Goal: Find specific page/section: Find specific page/section

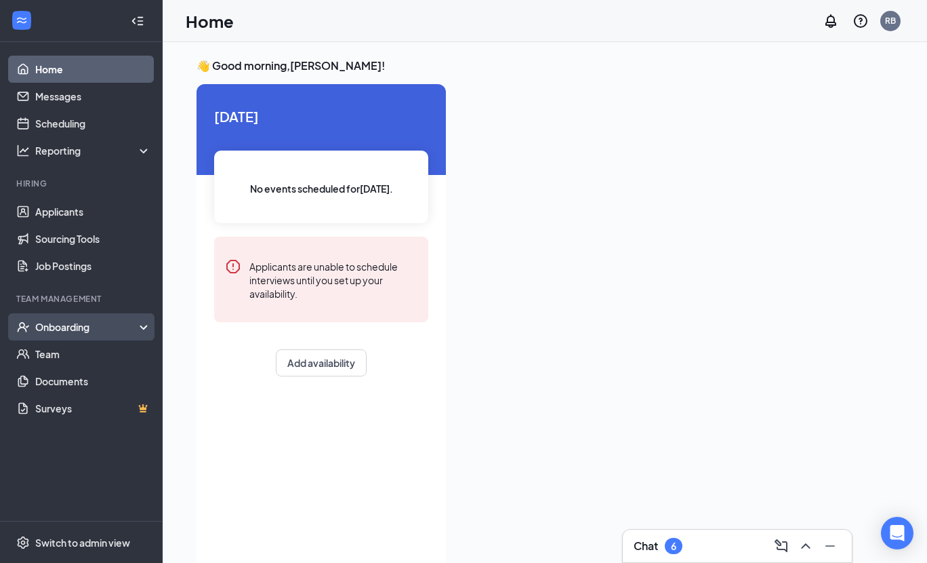
click at [84, 334] on div "Onboarding" at bounding box center [81, 326] width 163 height 27
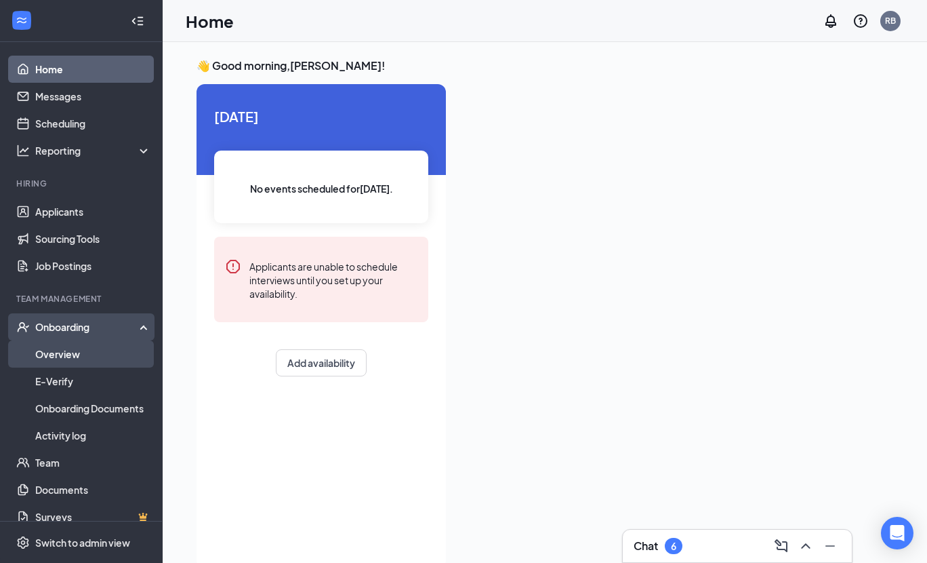
click at [83, 359] on link "Overview" at bounding box center [93, 353] width 116 height 27
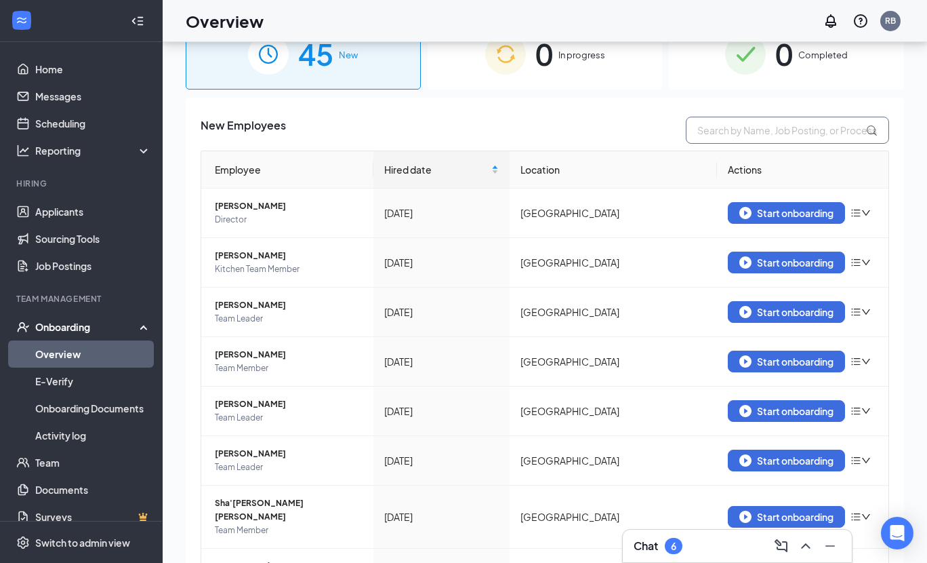
click at [794, 134] on input "text" at bounding box center [787, 130] width 203 height 27
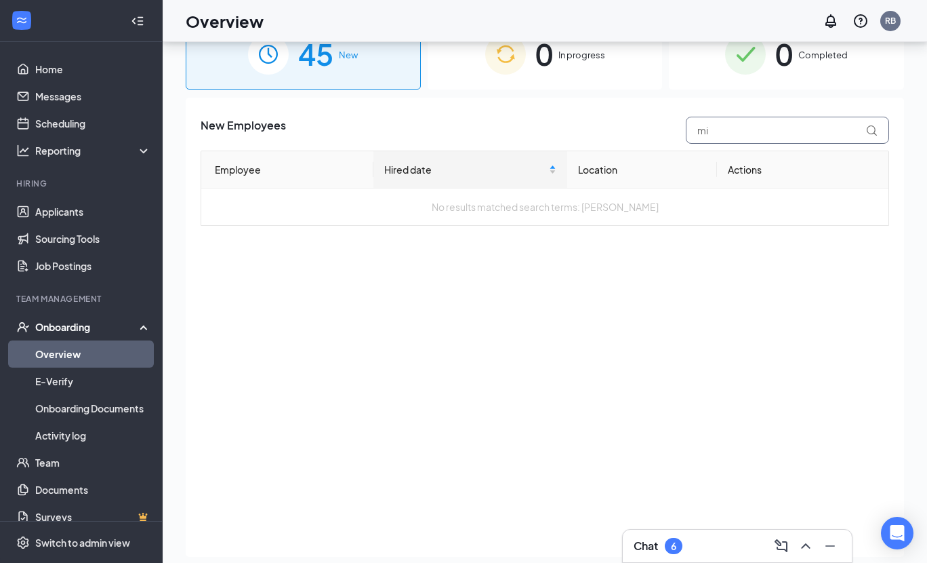
type input "m"
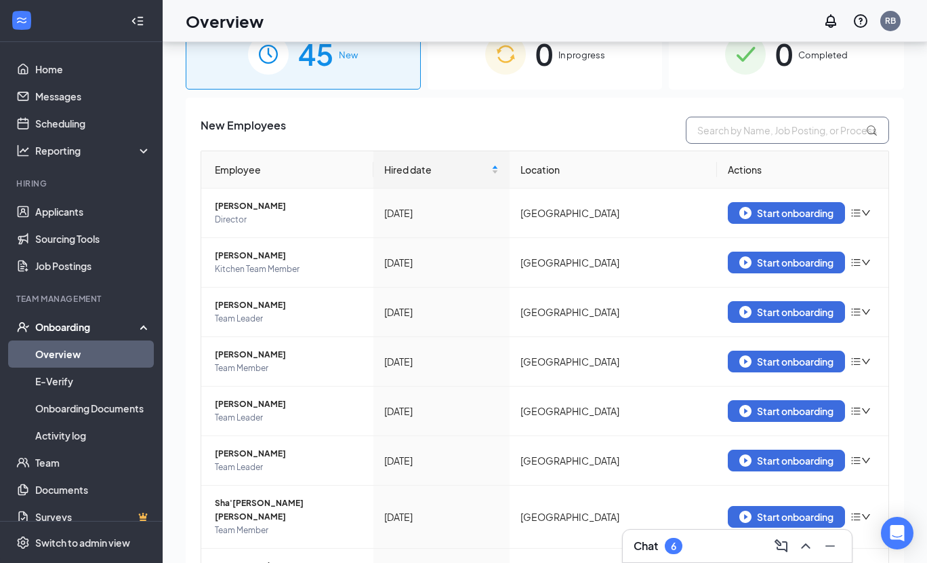
click at [779, 127] on input "text" at bounding box center [787, 130] width 203 height 27
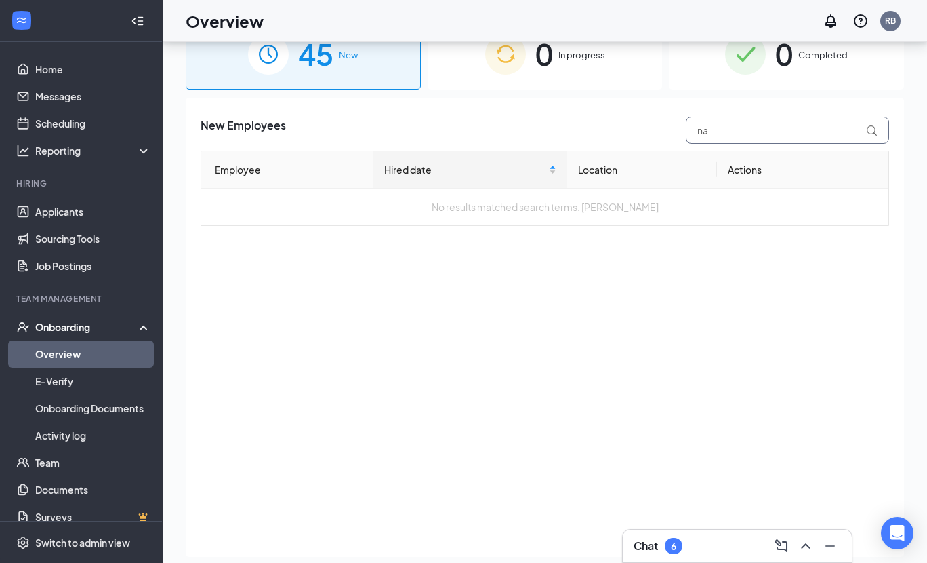
type input "n"
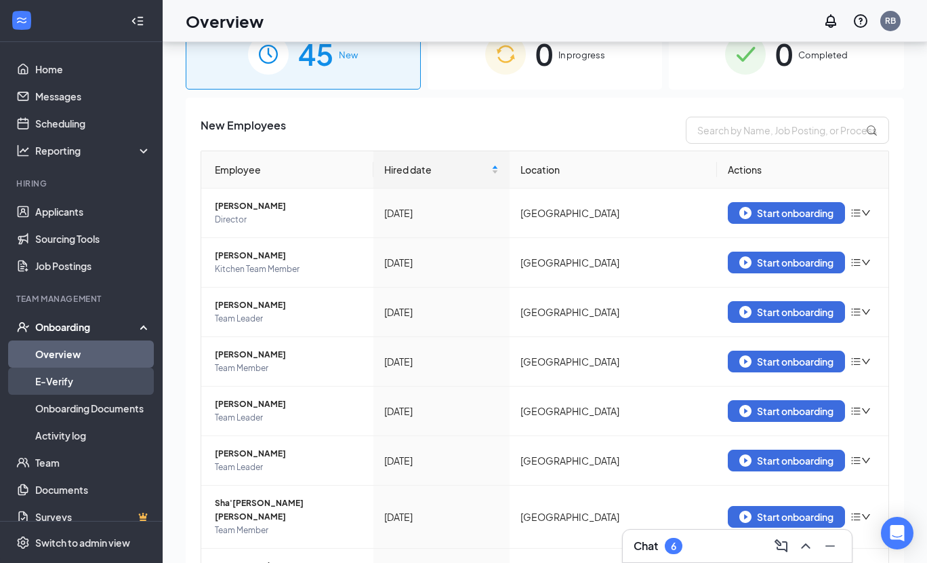
click at [93, 375] on link "E-Verify" at bounding box center [93, 380] width 116 height 27
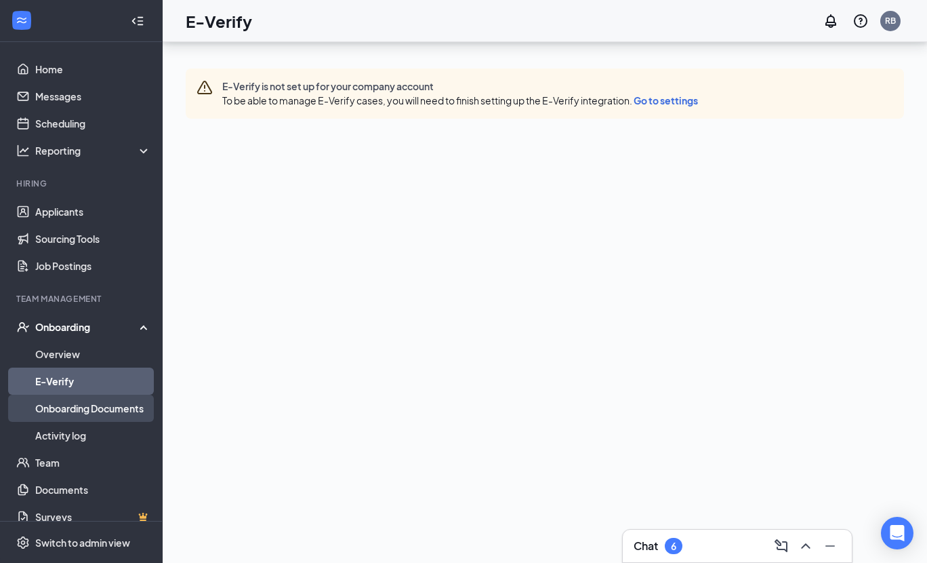
click at [95, 409] on link "Onboarding Documents" at bounding box center [93, 407] width 116 height 27
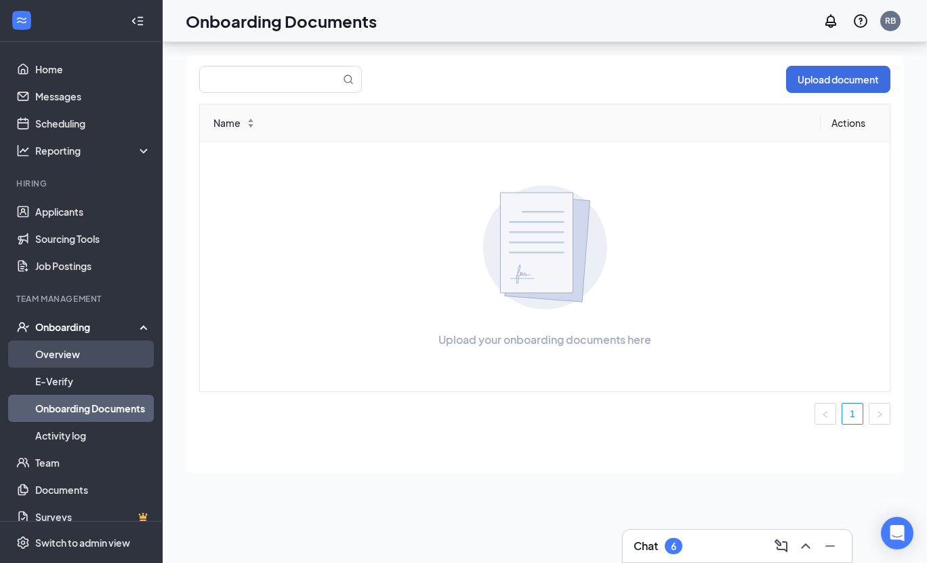
click at [79, 356] on link "Overview" at bounding box center [93, 353] width 116 height 27
